Goal: Transaction & Acquisition: Purchase product/service

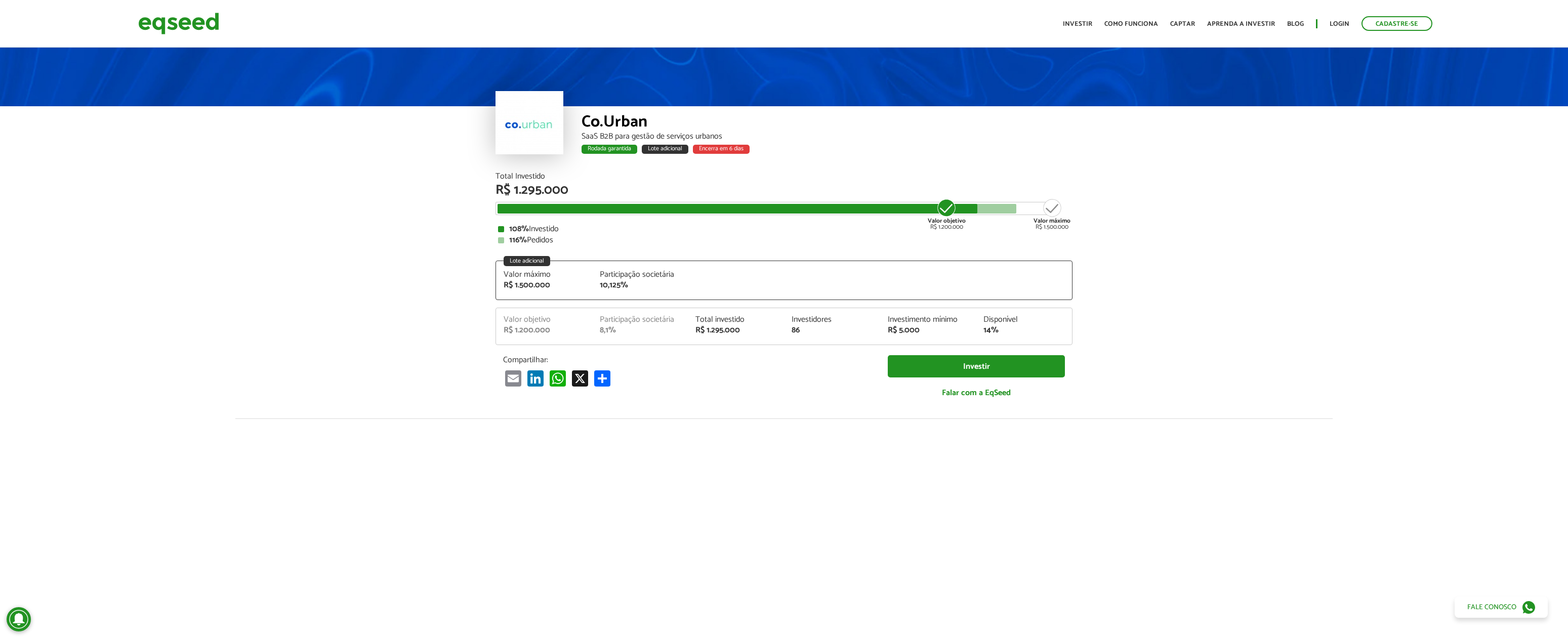
click at [163, 234] on article "Co.Urban SaaS B2B para gestão de serviços urbanos Rodada garantida Lote adicion…" at bounding box center [784, 404] width 1568 height 719
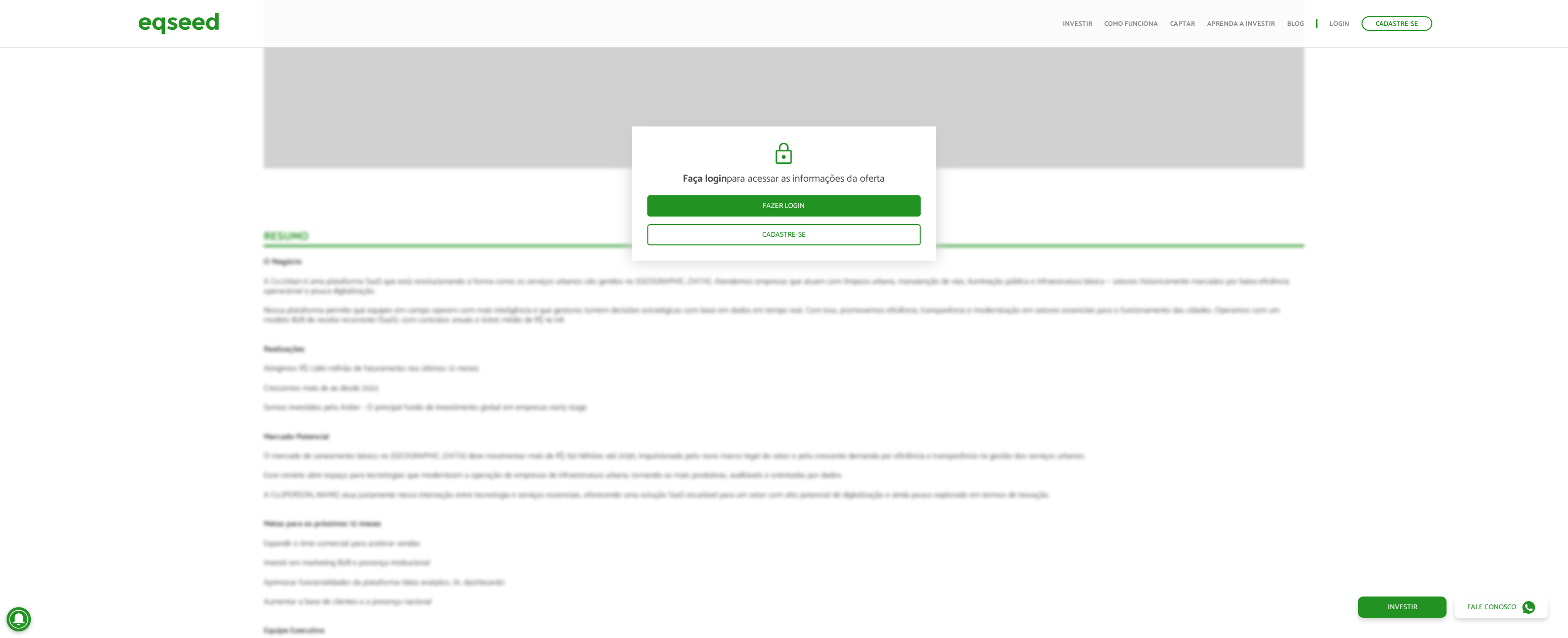
scroll to position [1350, 0]
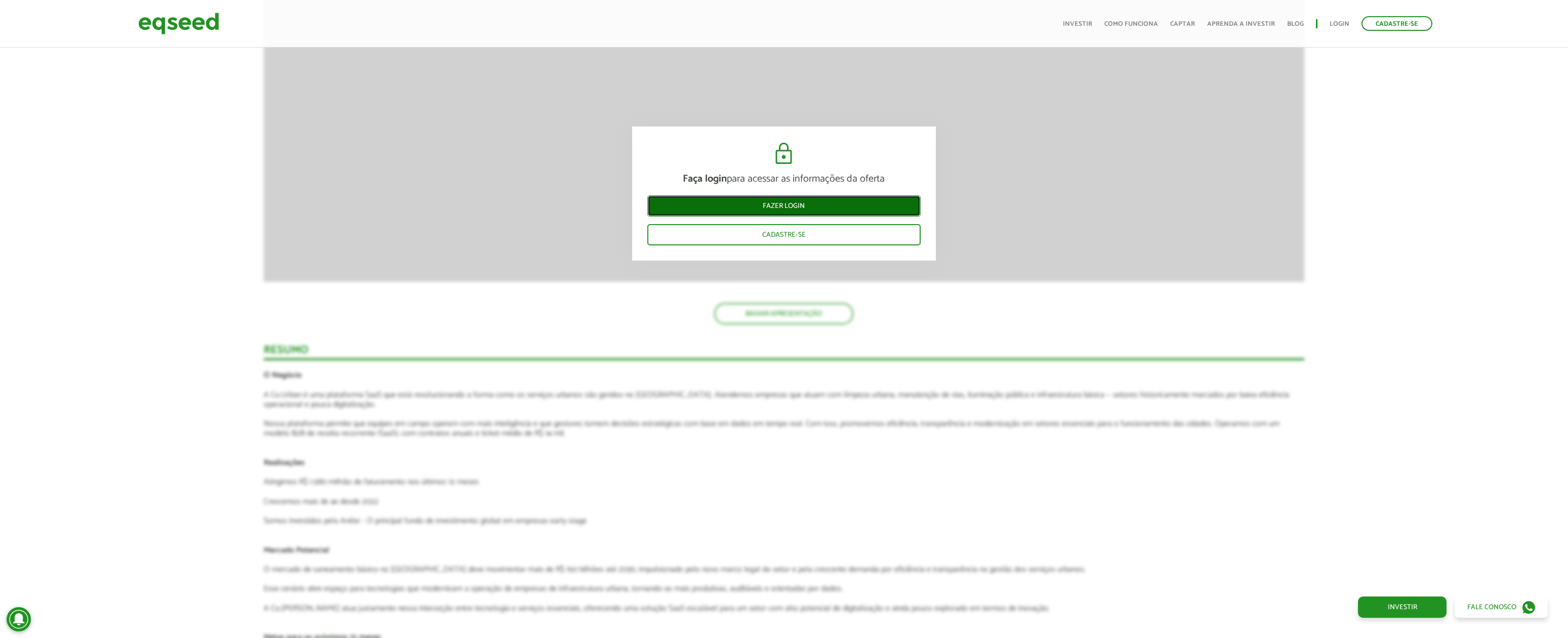
click at [764, 204] on link "Fazer login" at bounding box center [783, 206] width 273 height 21
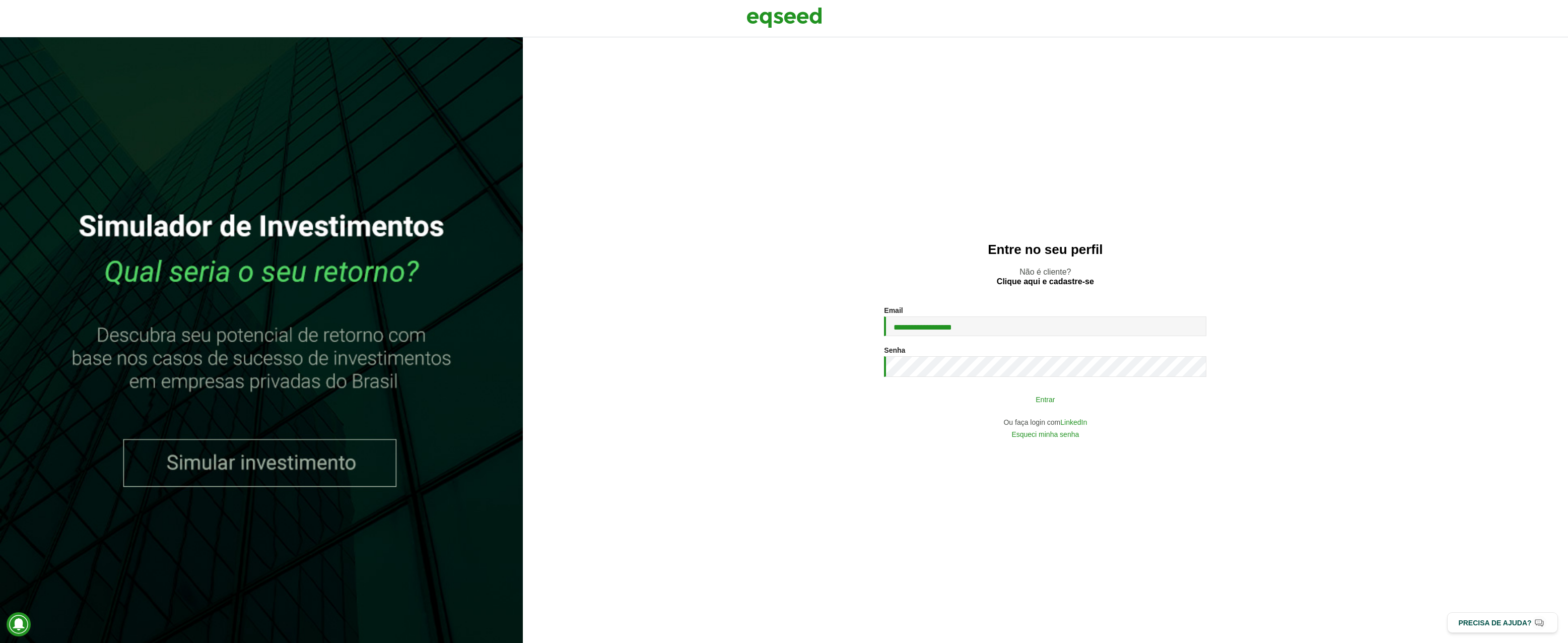
click at [968, 402] on button "Entrar" at bounding box center [1045, 399] width 262 height 19
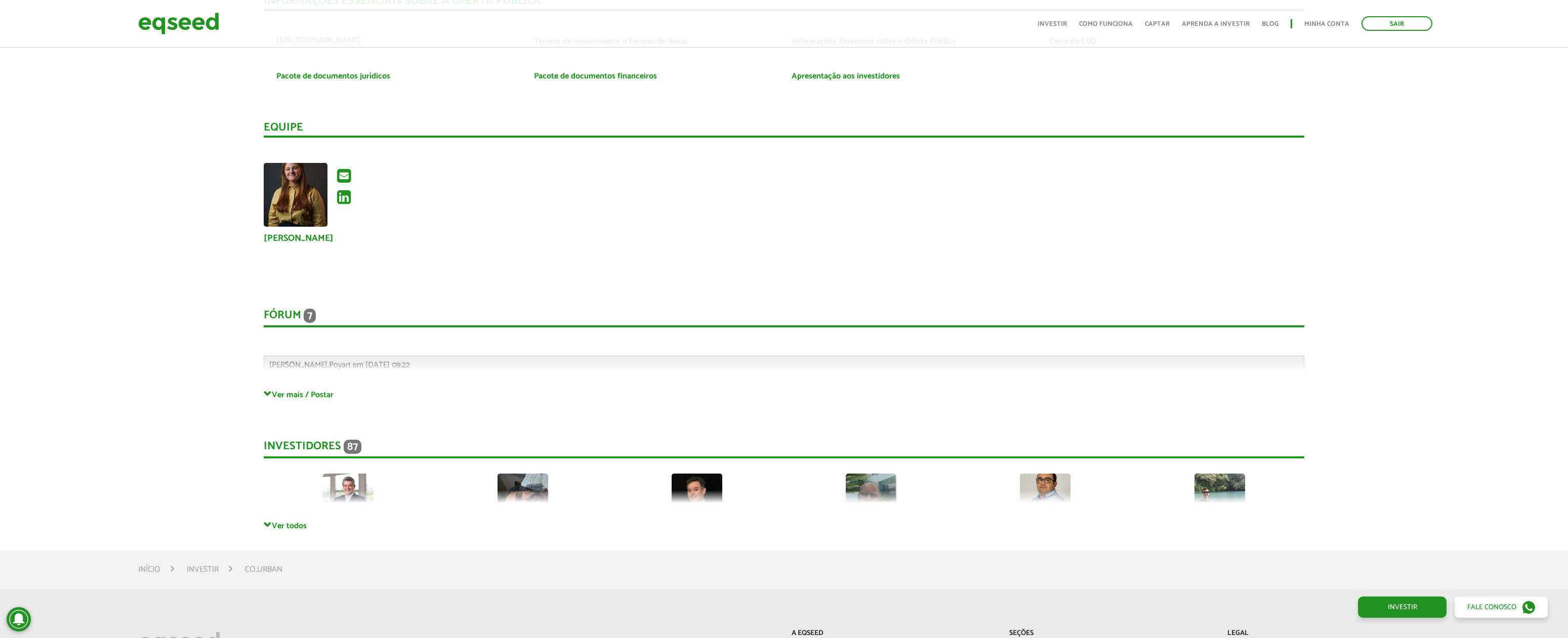
scroll to position [2294, 0]
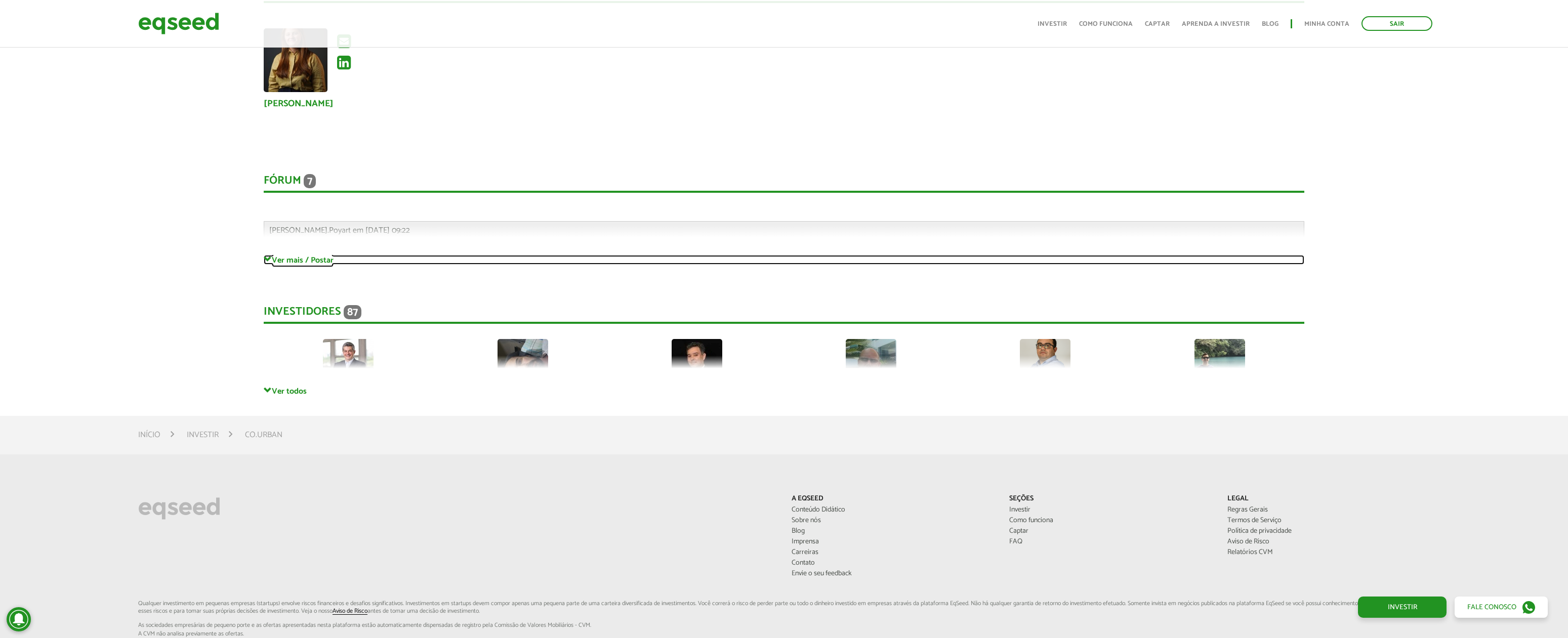
drag, startPoint x: 270, startPoint y: 257, endPoint x: 265, endPoint y: 261, distance: 6.4
click at [270, 257] on span at bounding box center [267, 259] width 8 height 8
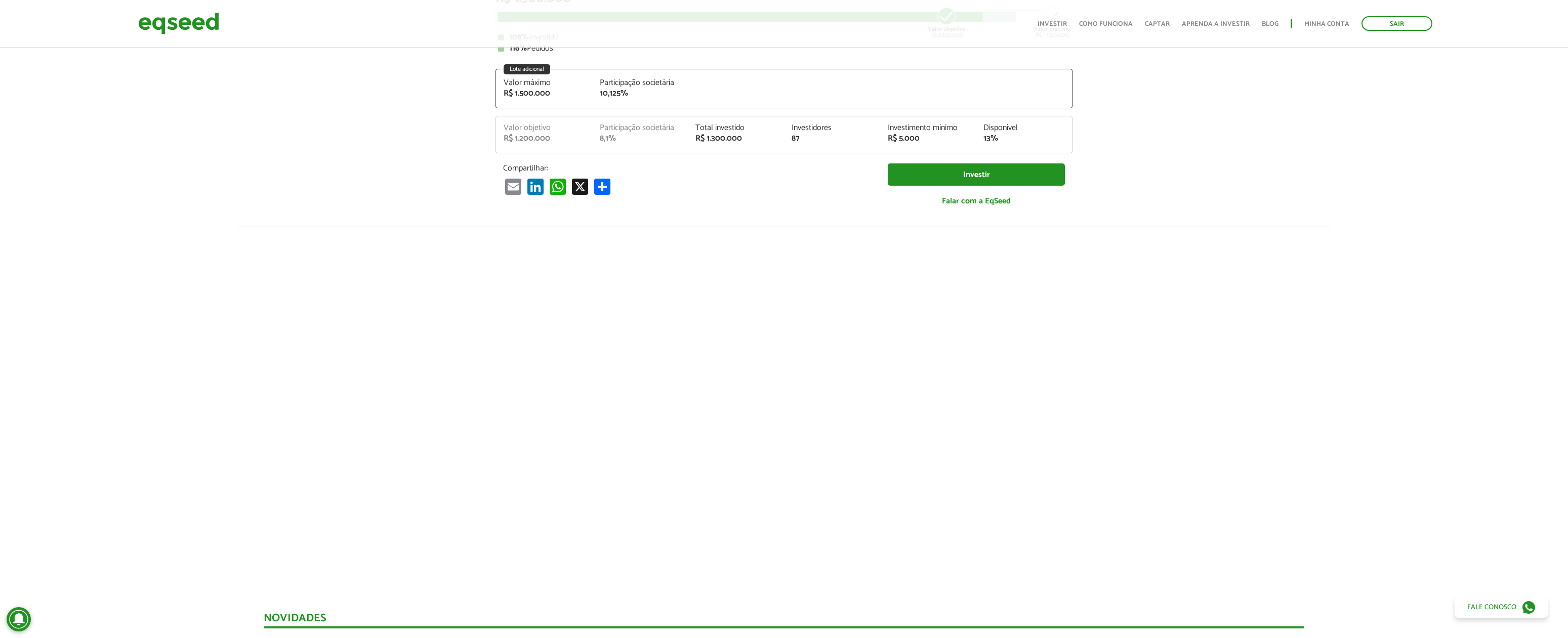
scroll to position [0, 0]
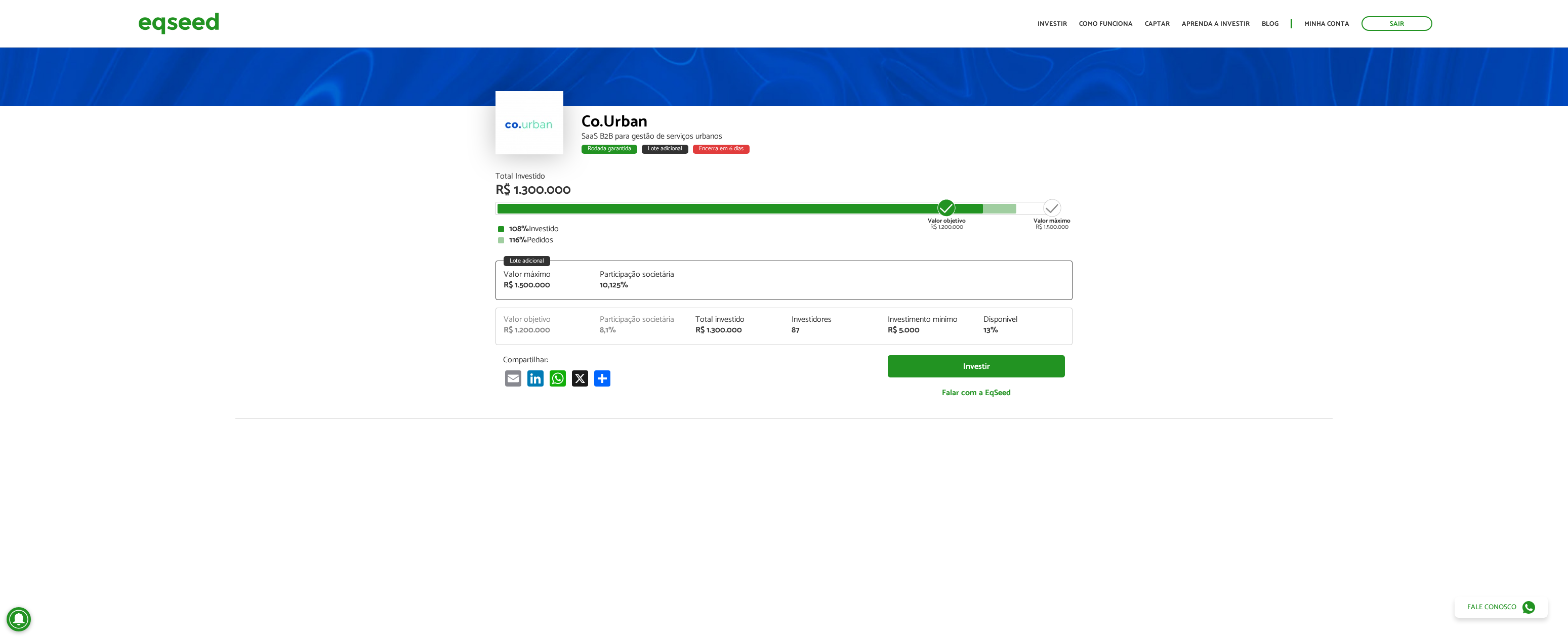
click at [190, 264] on article "Co.Urban SaaS B2B para gestão de serviços urbanos Rodada garantida Lote adicion…" at bounding box center [784, 404] width 1568 height 719
